Goal: Information Seeking & Learning: Learn about a topic

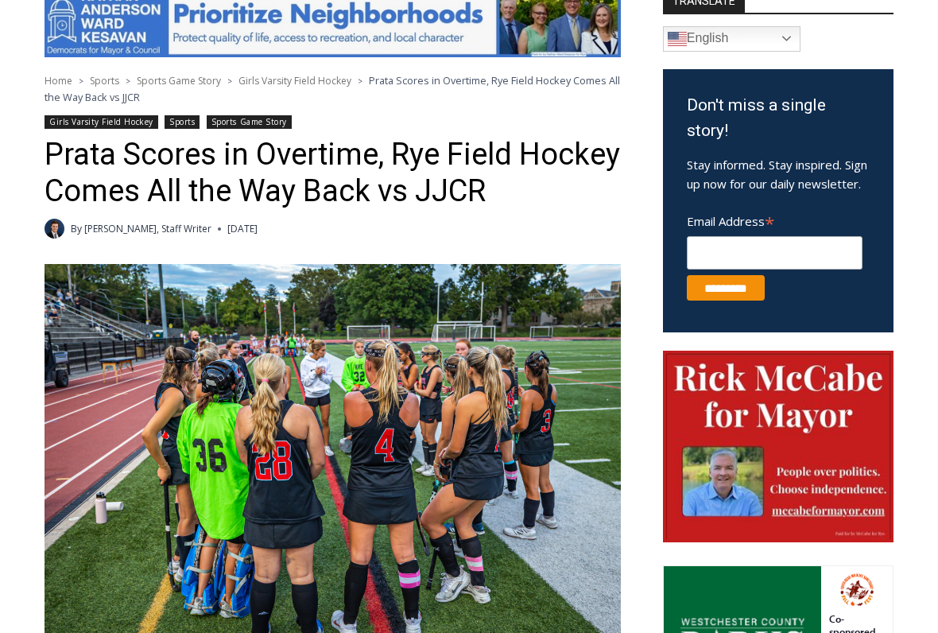
scroll to position [455, 0]
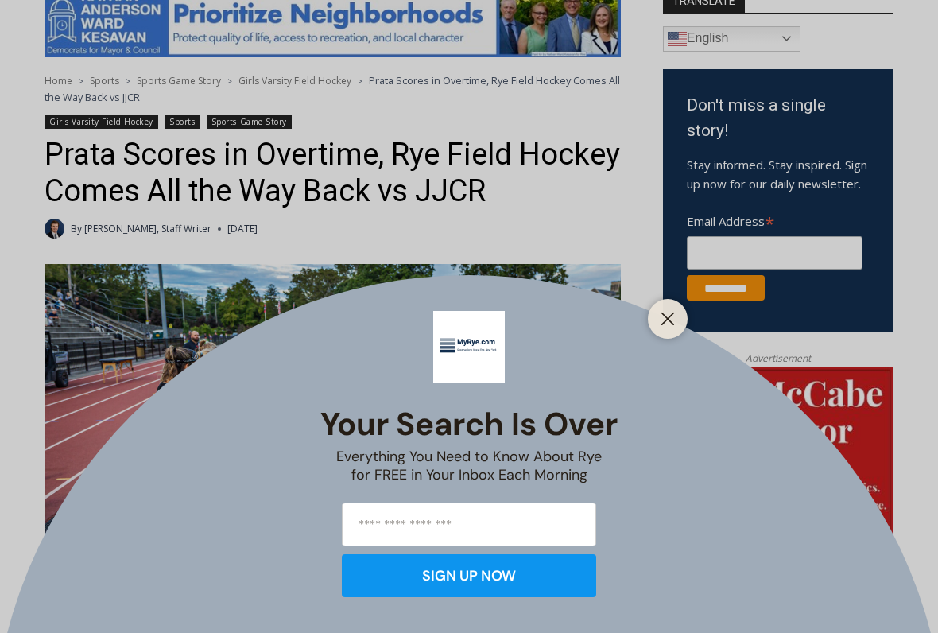
click at [661, 316] on icon "Close" at bounding box center [667, 319] width 14 height 14
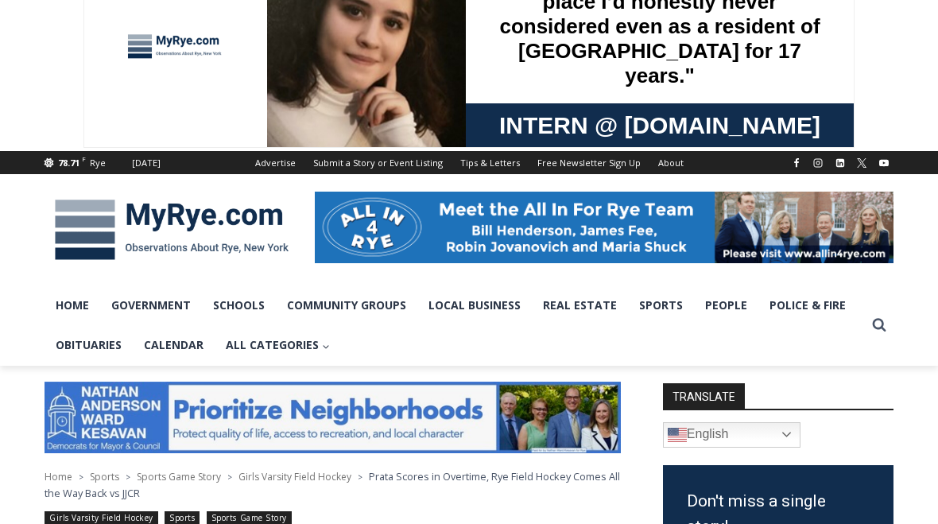
scroll to position [0, 0]
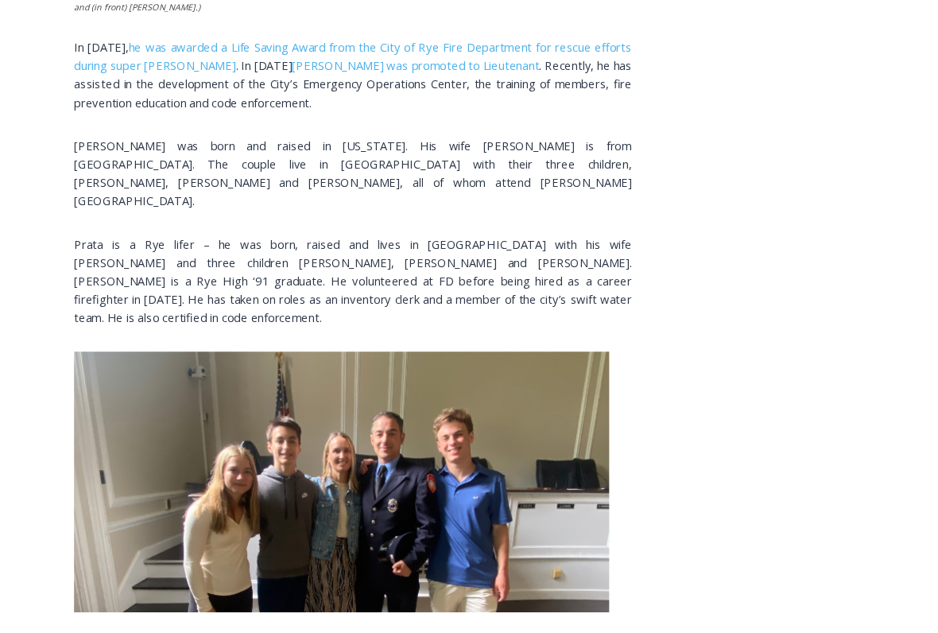
scroll to position [2243, 0]
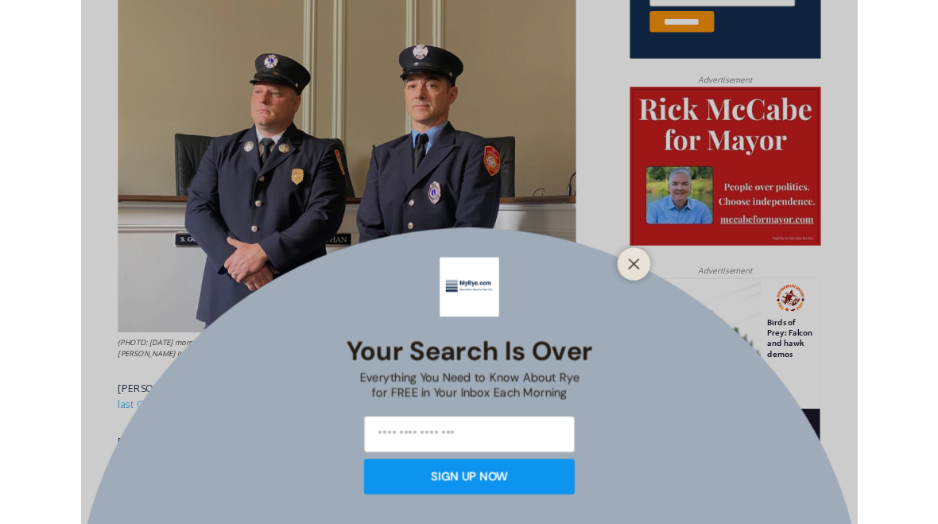
scroll to position [714, 0]
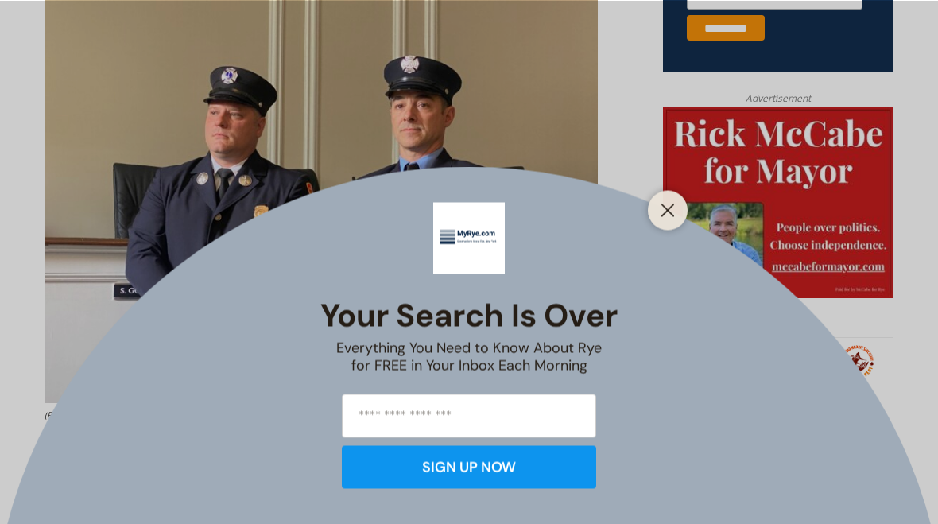
click at [668, 213] on icon "Close" at bounding box center [667, 210] width 14 height 14
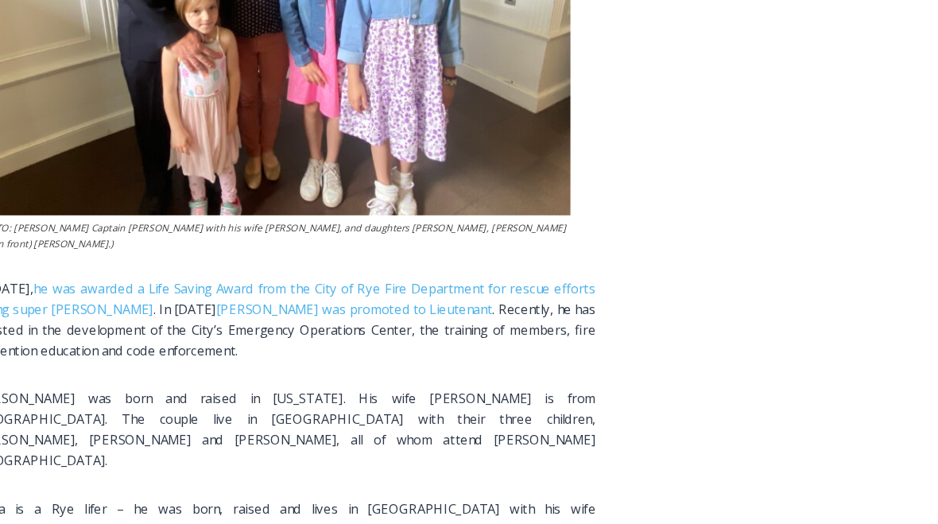
scroll to position [0, 0]
